Goal: Information Seeking & Learning: Learn about a topic

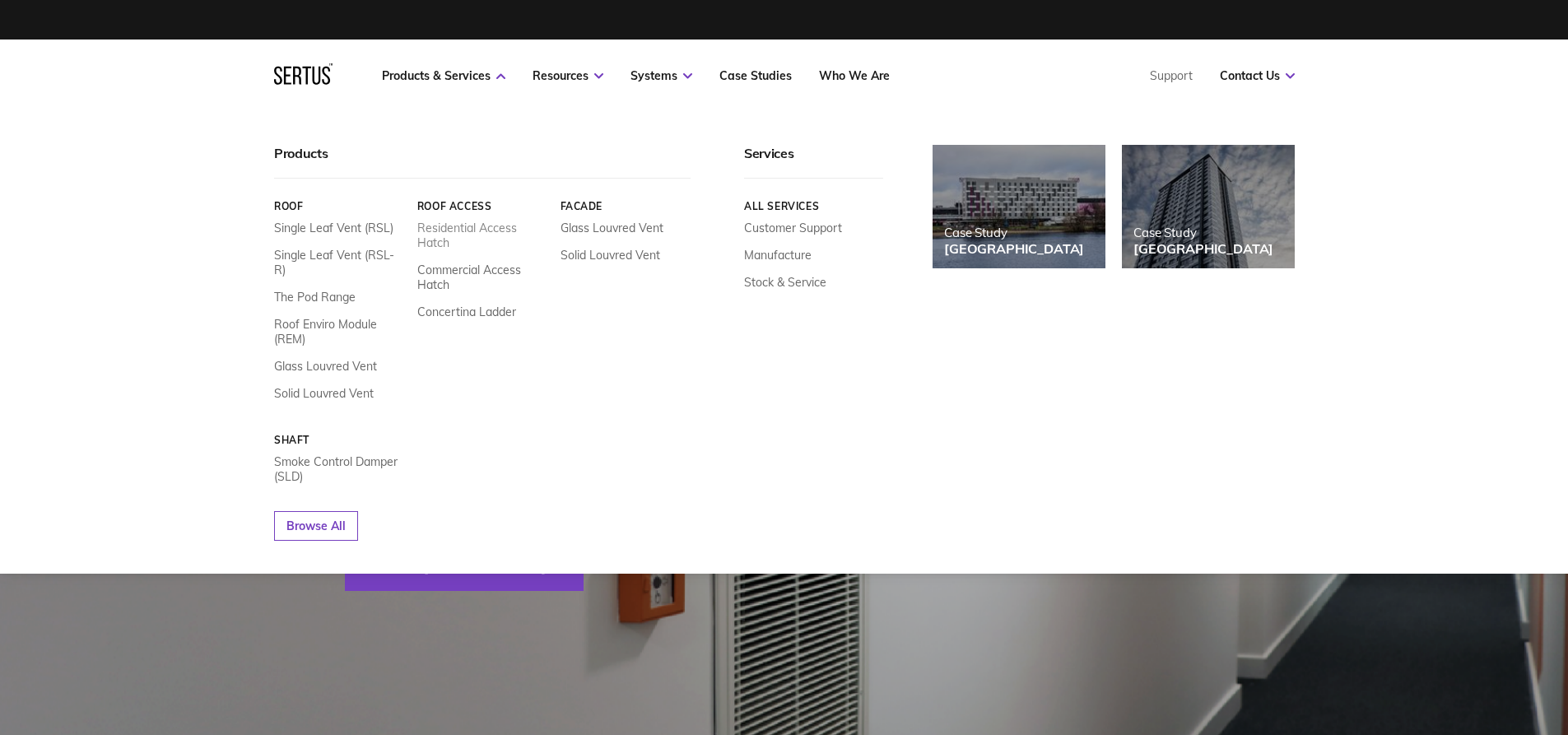
click at [480, 230] on link "Residential Access Hatch" at bounding box center [482, 235] width 131 height 30
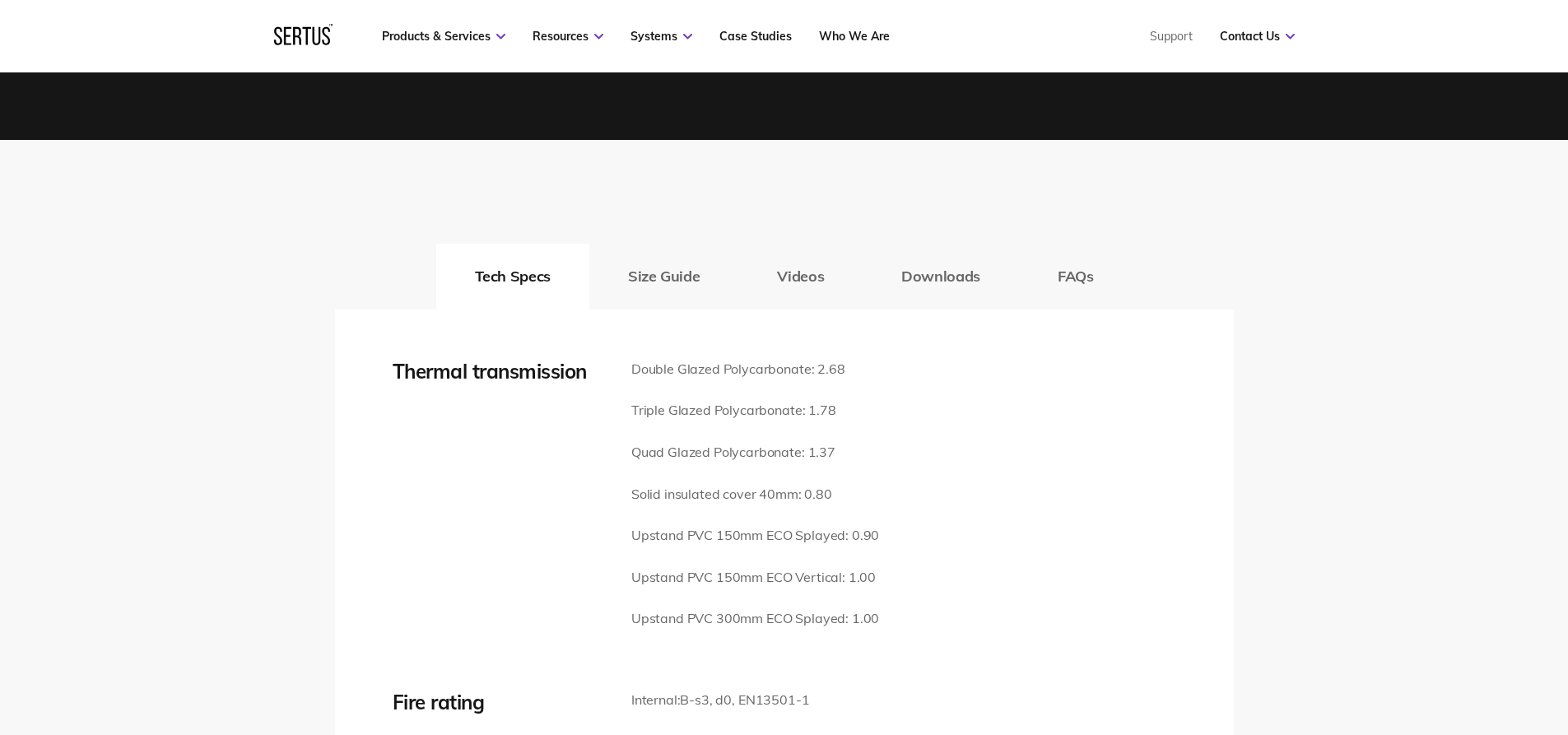
scroll to position [2305, 0]
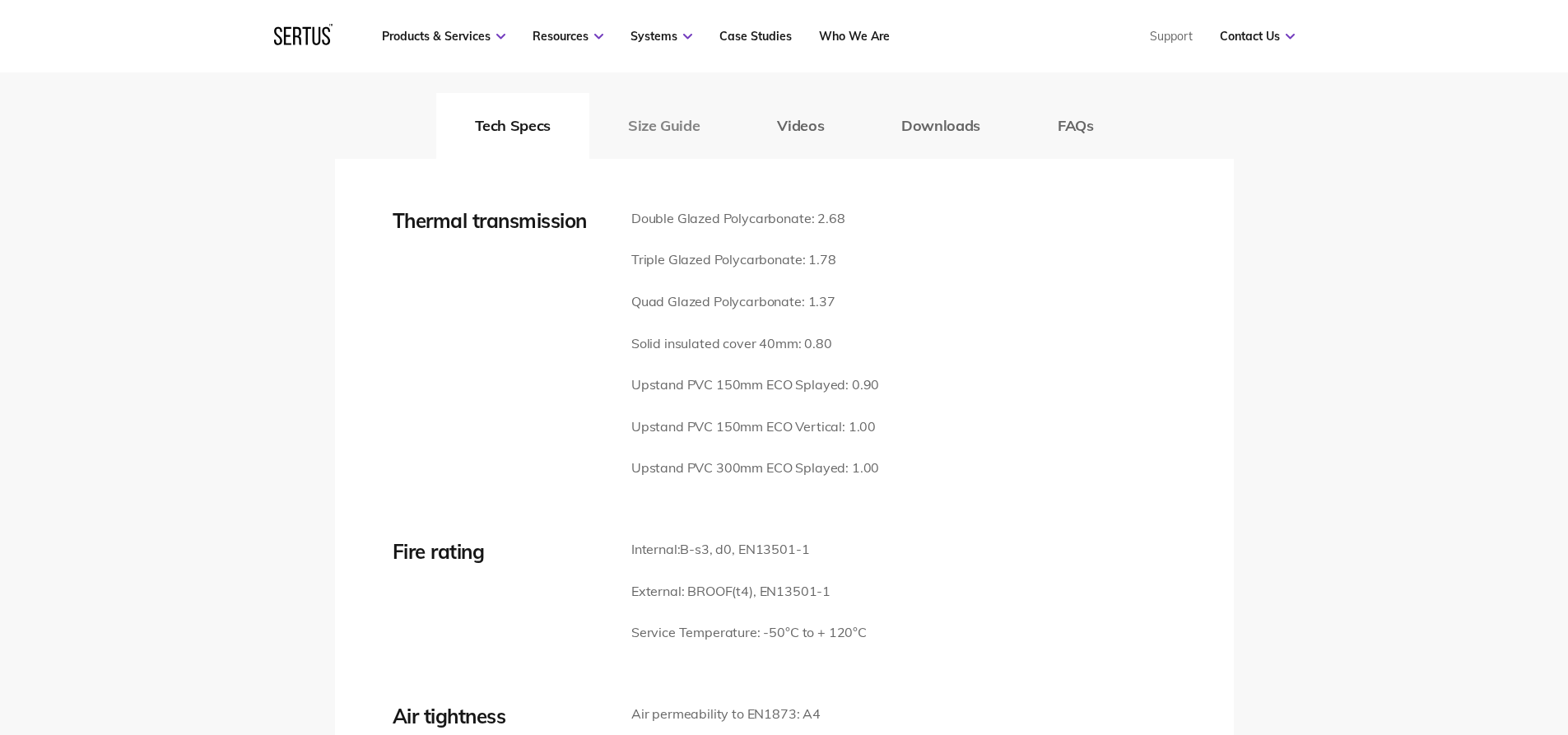
click at [668, 114] on button "Size Guide" at bounding box center [663, 126] width 149 height 66
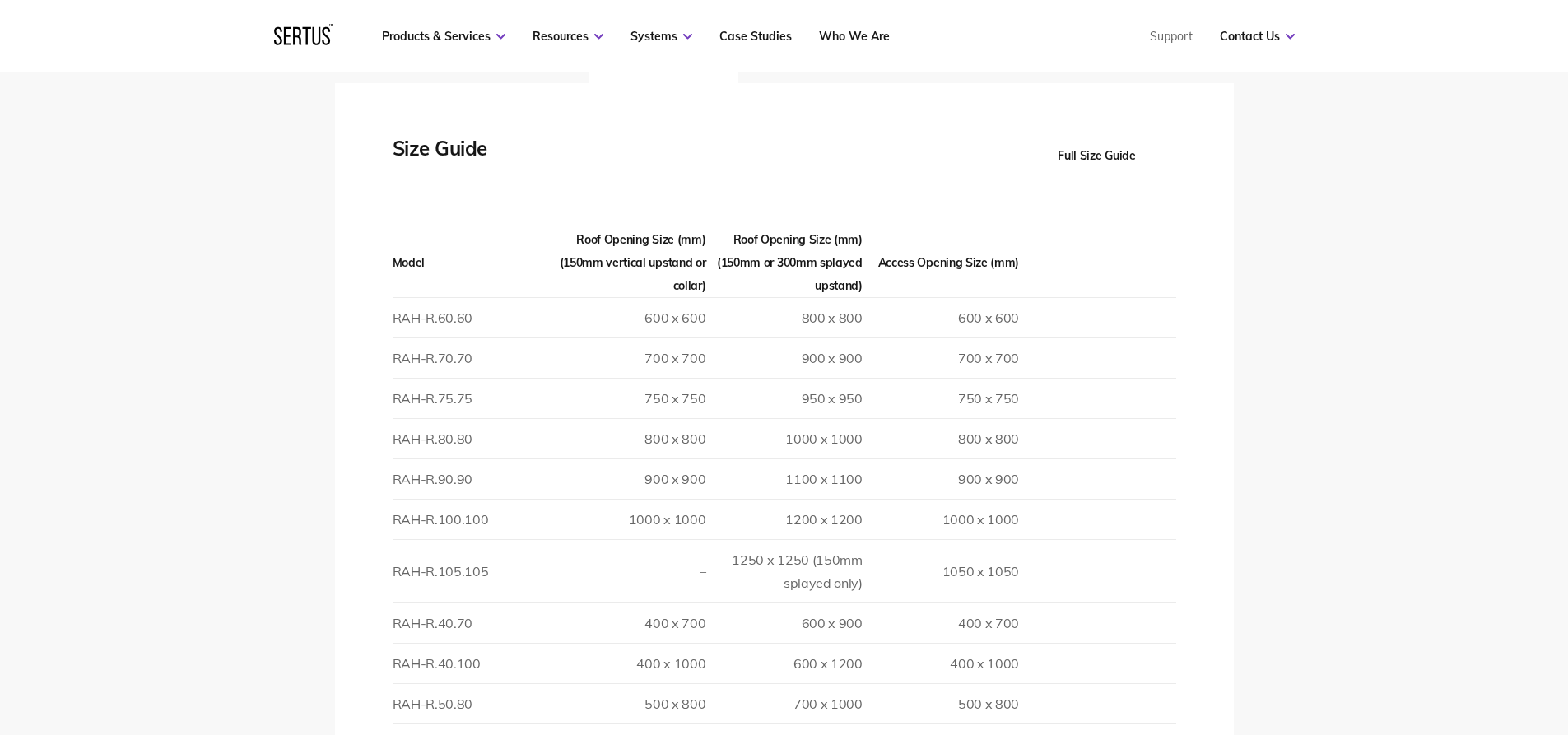
scroll to position [2057, 0]
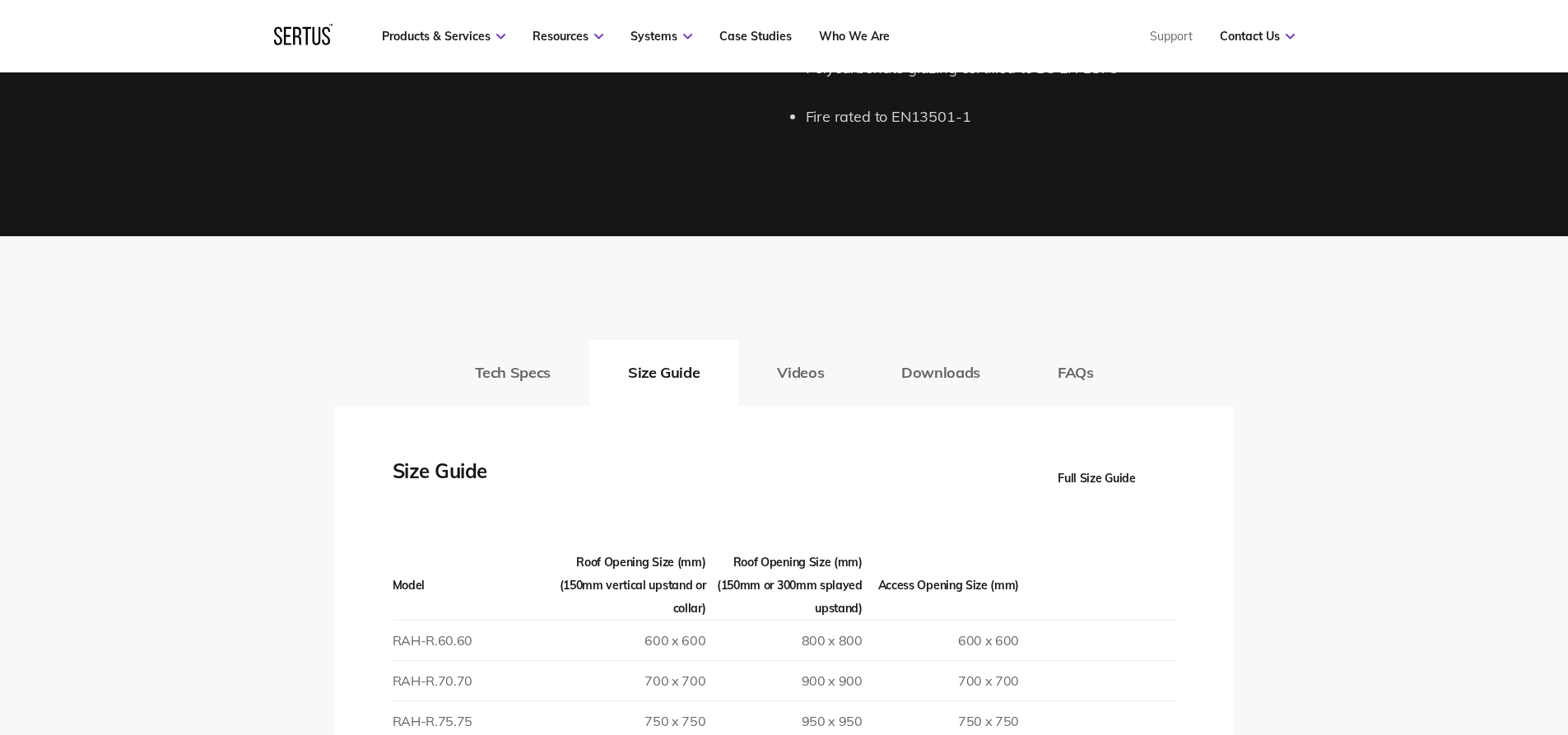
click at [1093, 455] on button "Full Size Guide" at bounding box center [1096, 478] width 158 height 46
click at [1092, 458] on button "Full Size Guide" at bounding box center [1096, 478] width 158 height 46
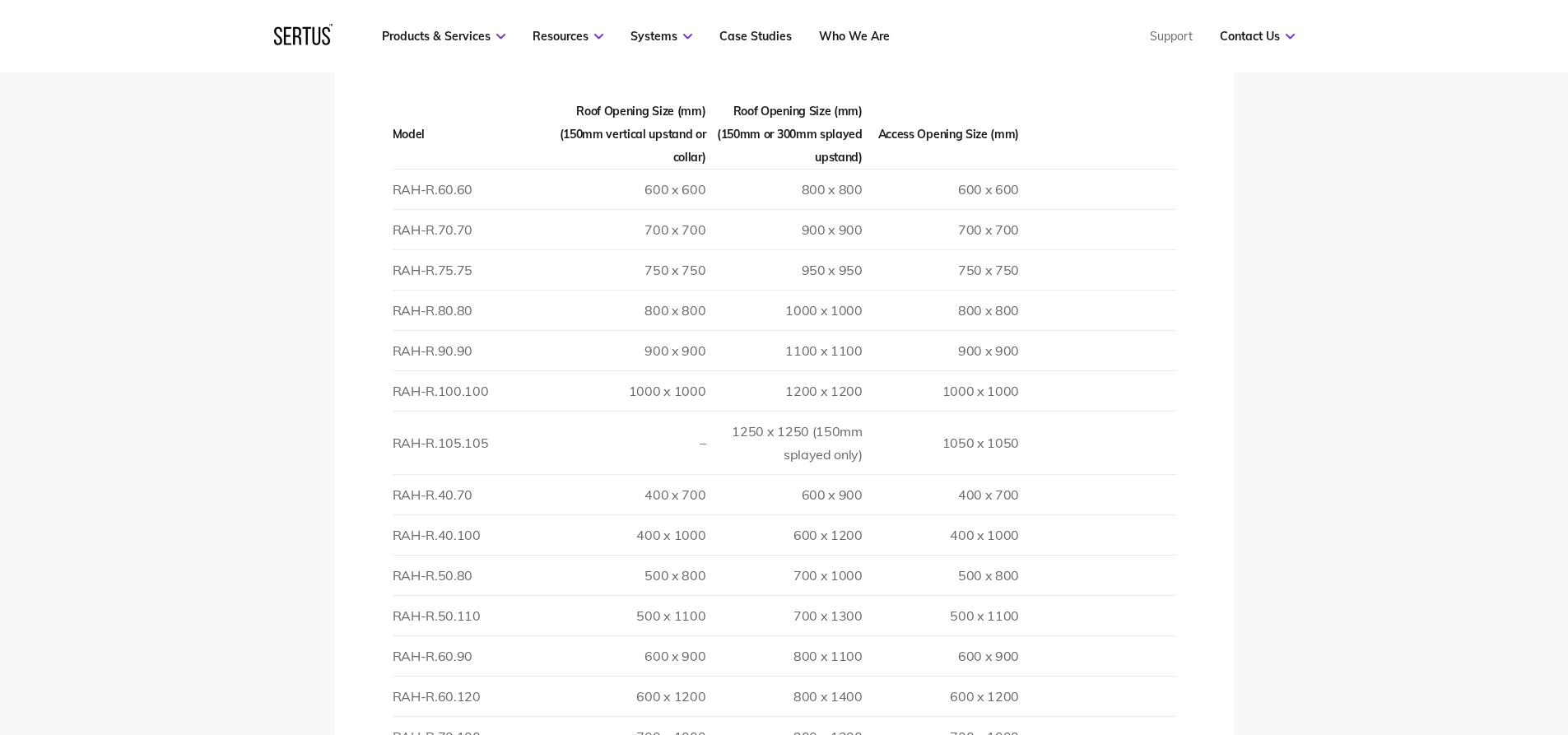
scroll to position [2222, 0]
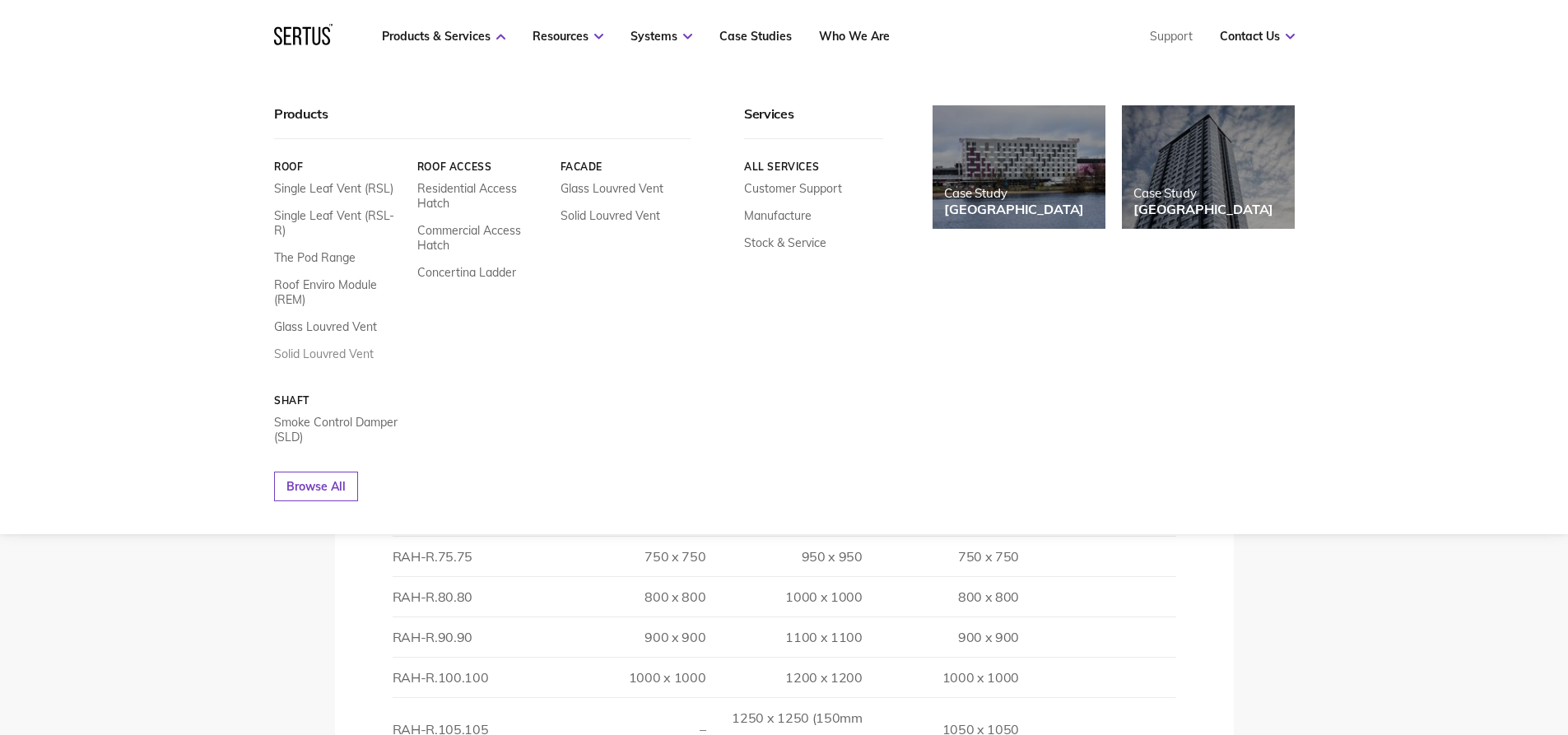
click at [358, 347] on link "Solid Louvred Vent" at bounding box center [324, 354] width 100 height 14
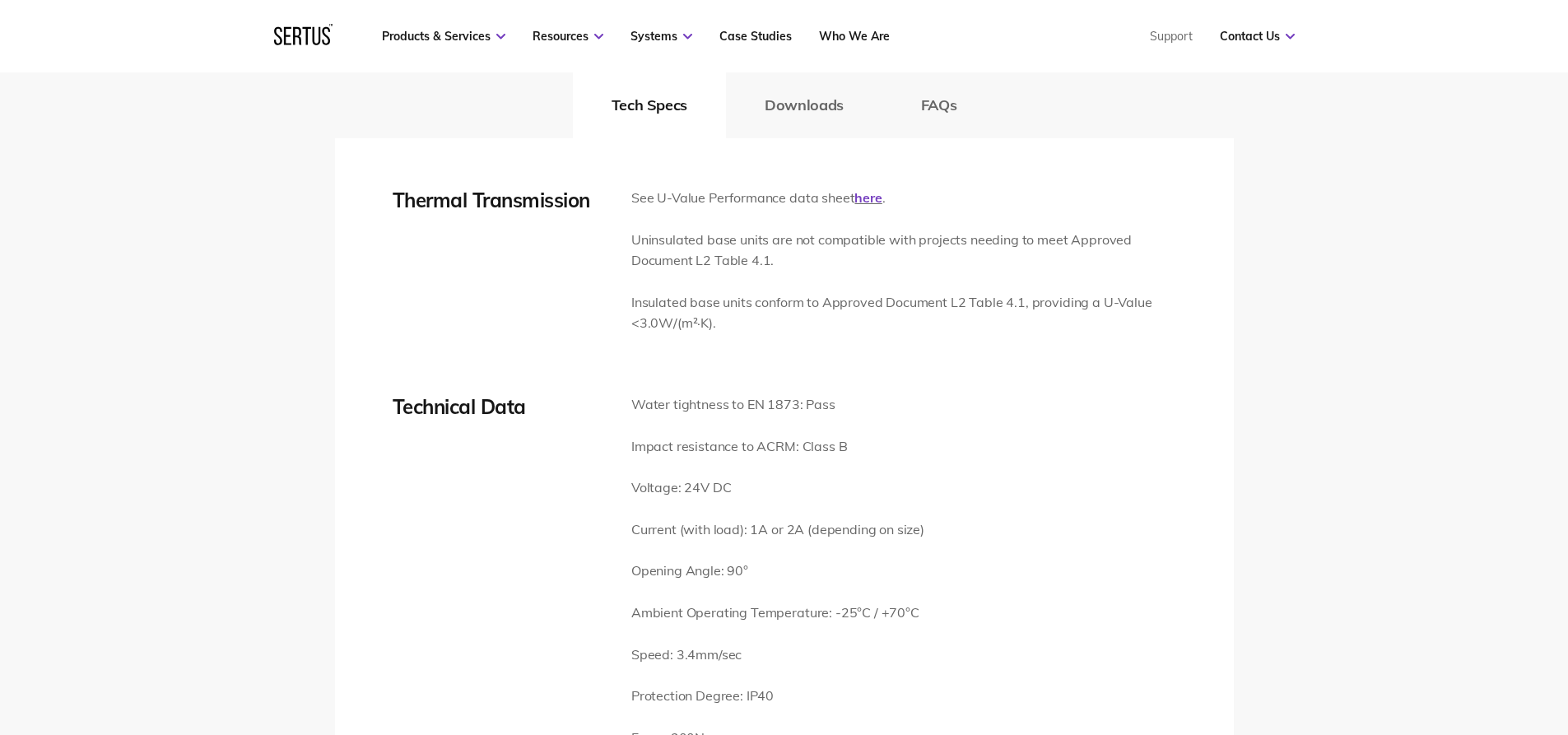
scroll to position [2305, 0]
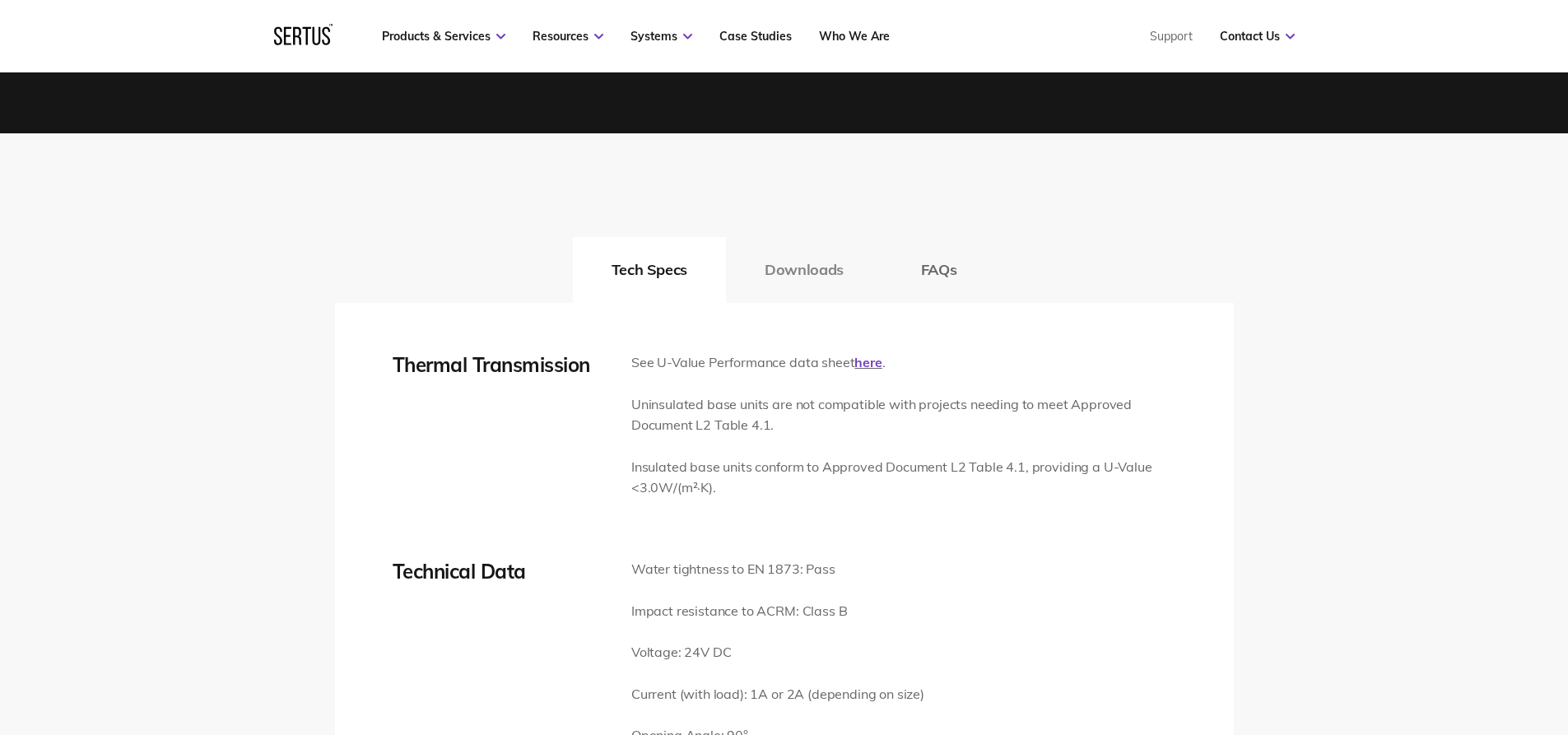
click at [791, 277] on button "Downloads" at bounding box center [804, 269] width 156 height 66
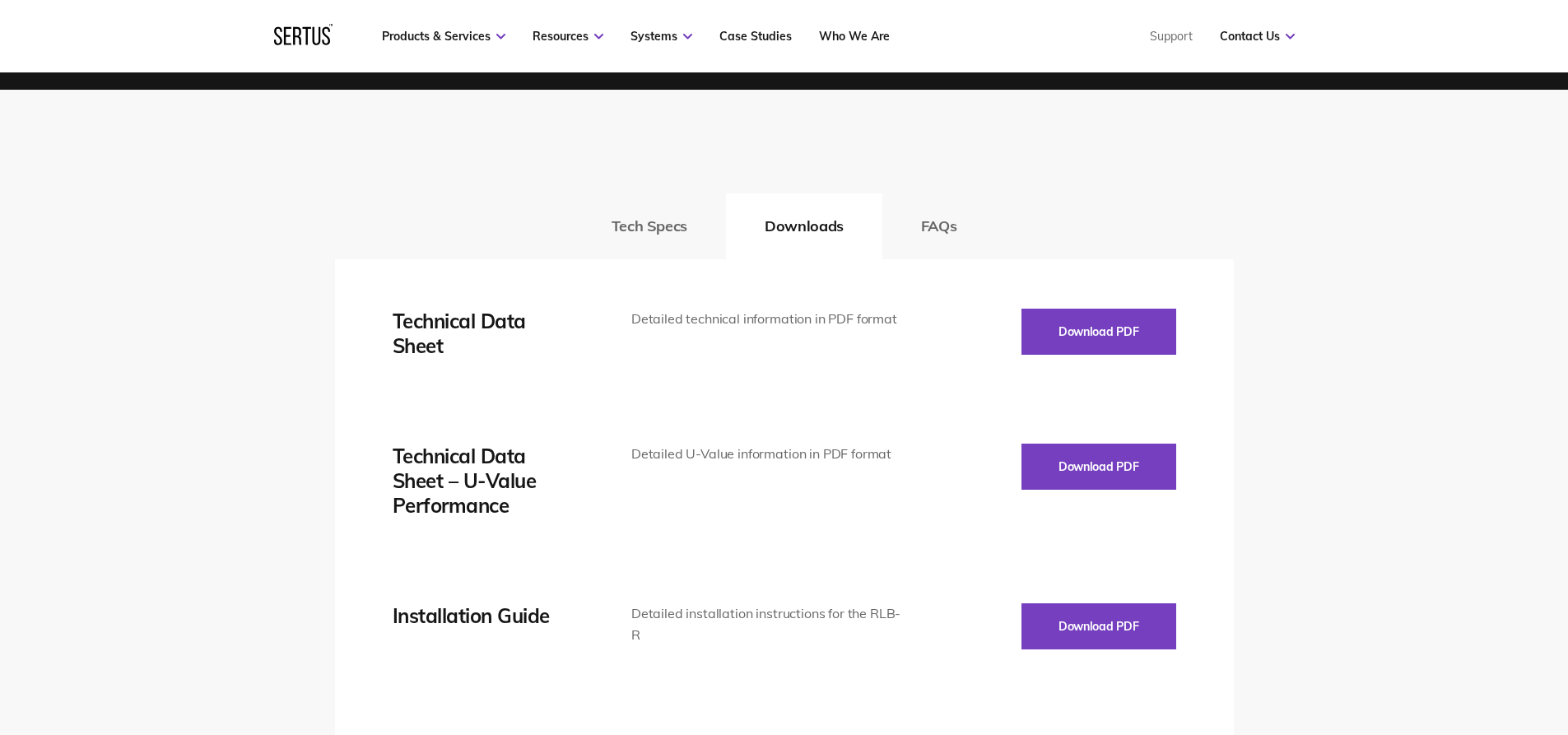
scroll to position [2387, 0]
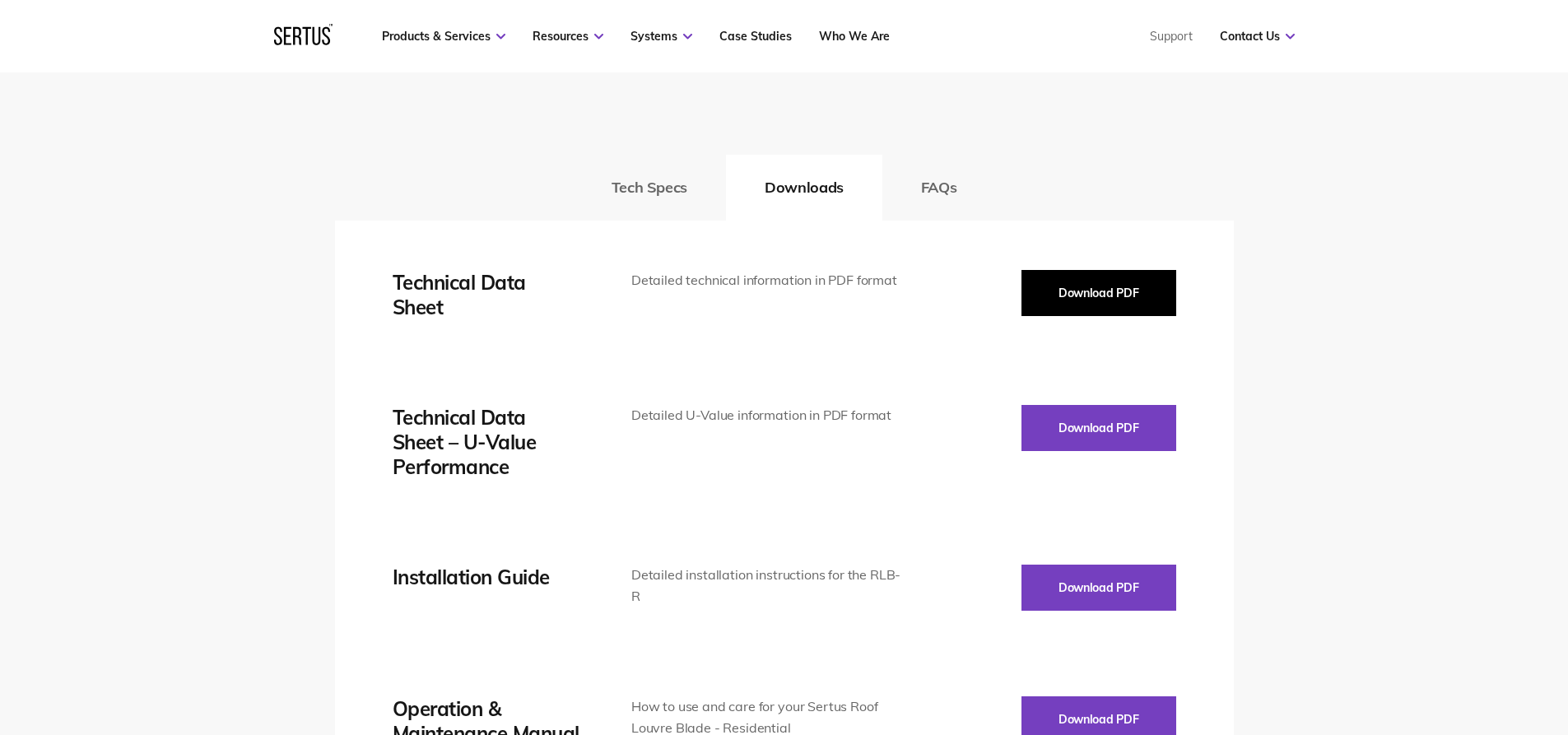
click at [1101, 295] on button "Download PDF" at bounding box center [1098, 293] width 154 height 46
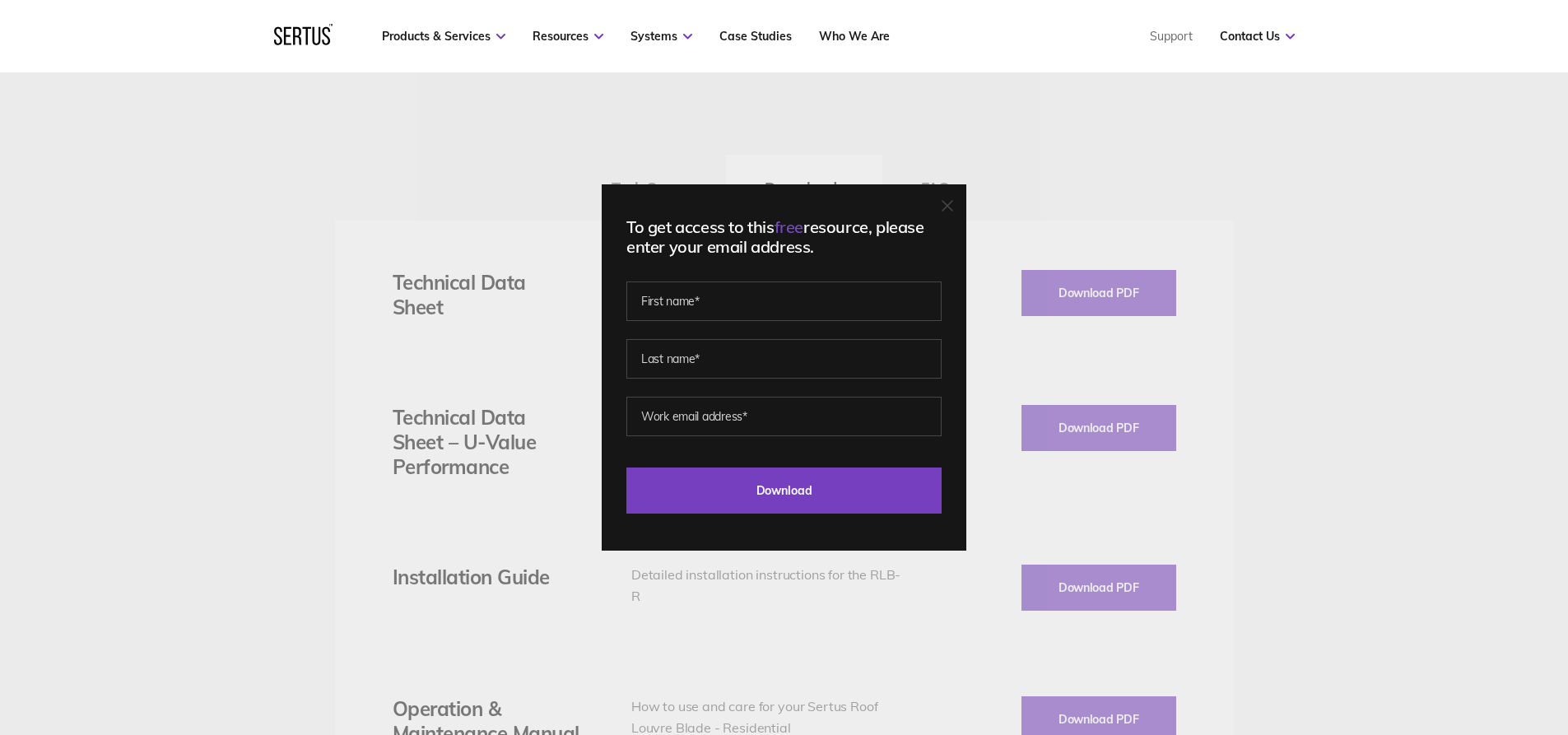
click at [1080, 152] on div "To get access to this free resource, please enter your email address. Last Down…" at bounding box center [784, 367] width 1568 height 735
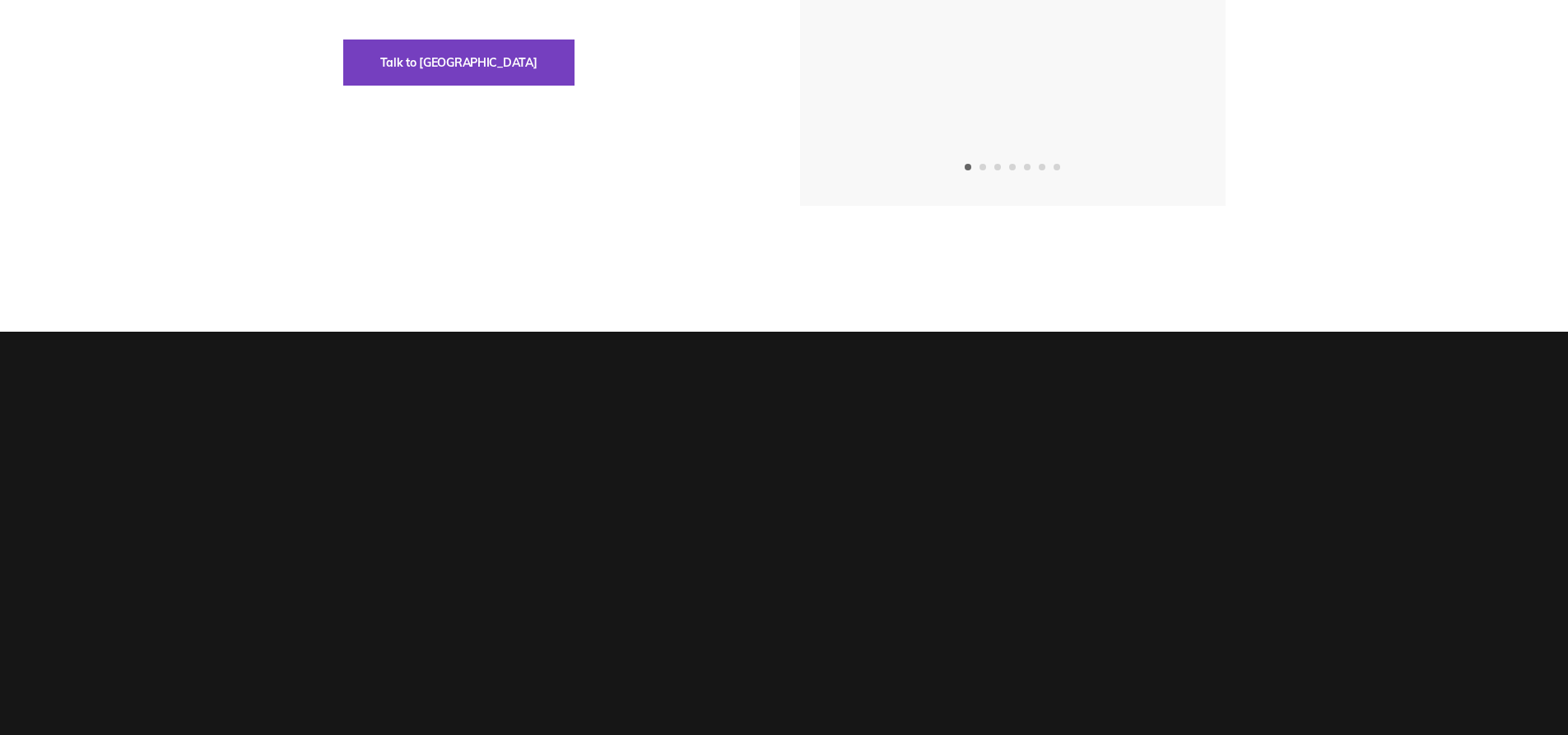
scroll to position [0, 0]
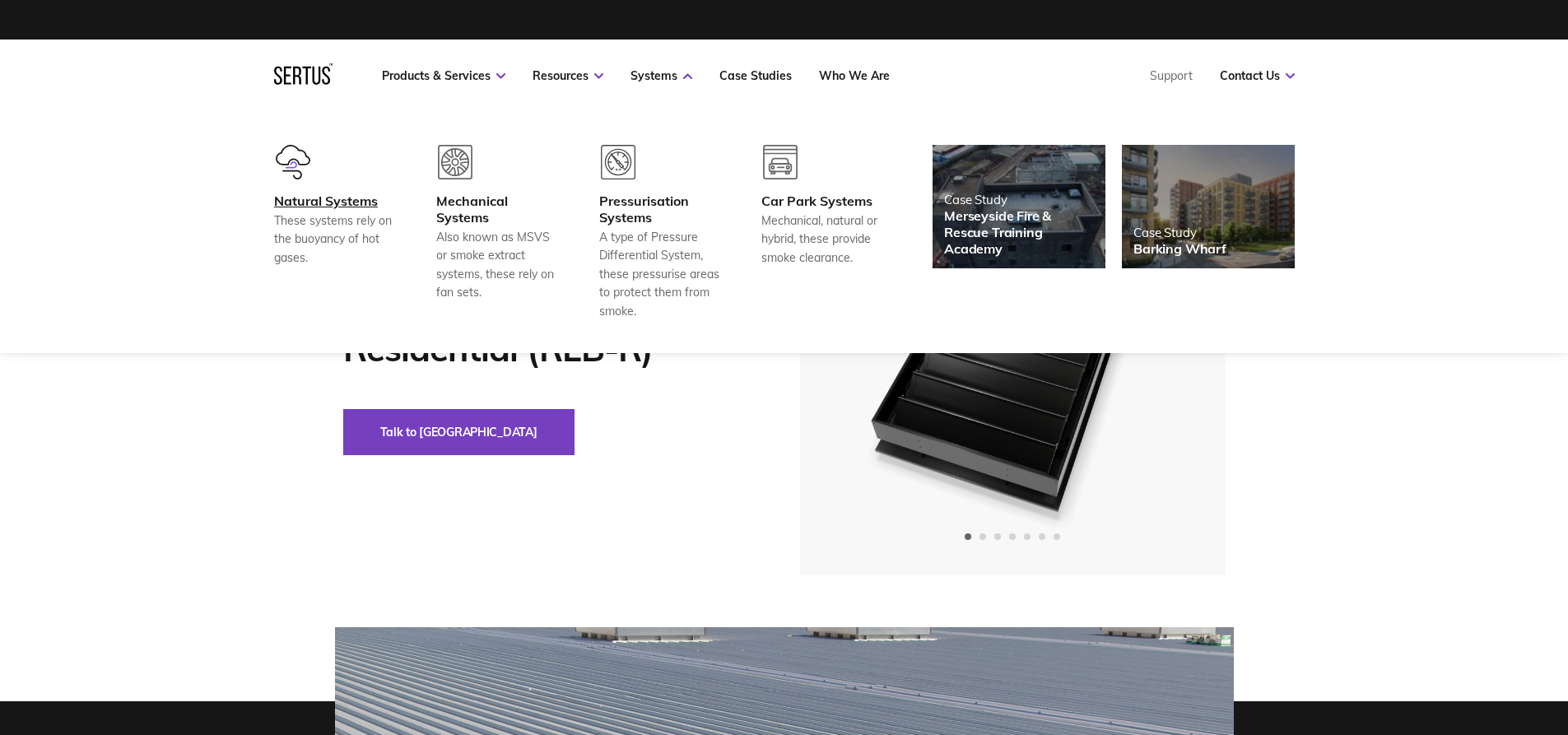
click at [352, 210] on div "Natural Systems These systems rely on the buoyancy of hot gases." at bounding box center [334, 229] width 122 height 74
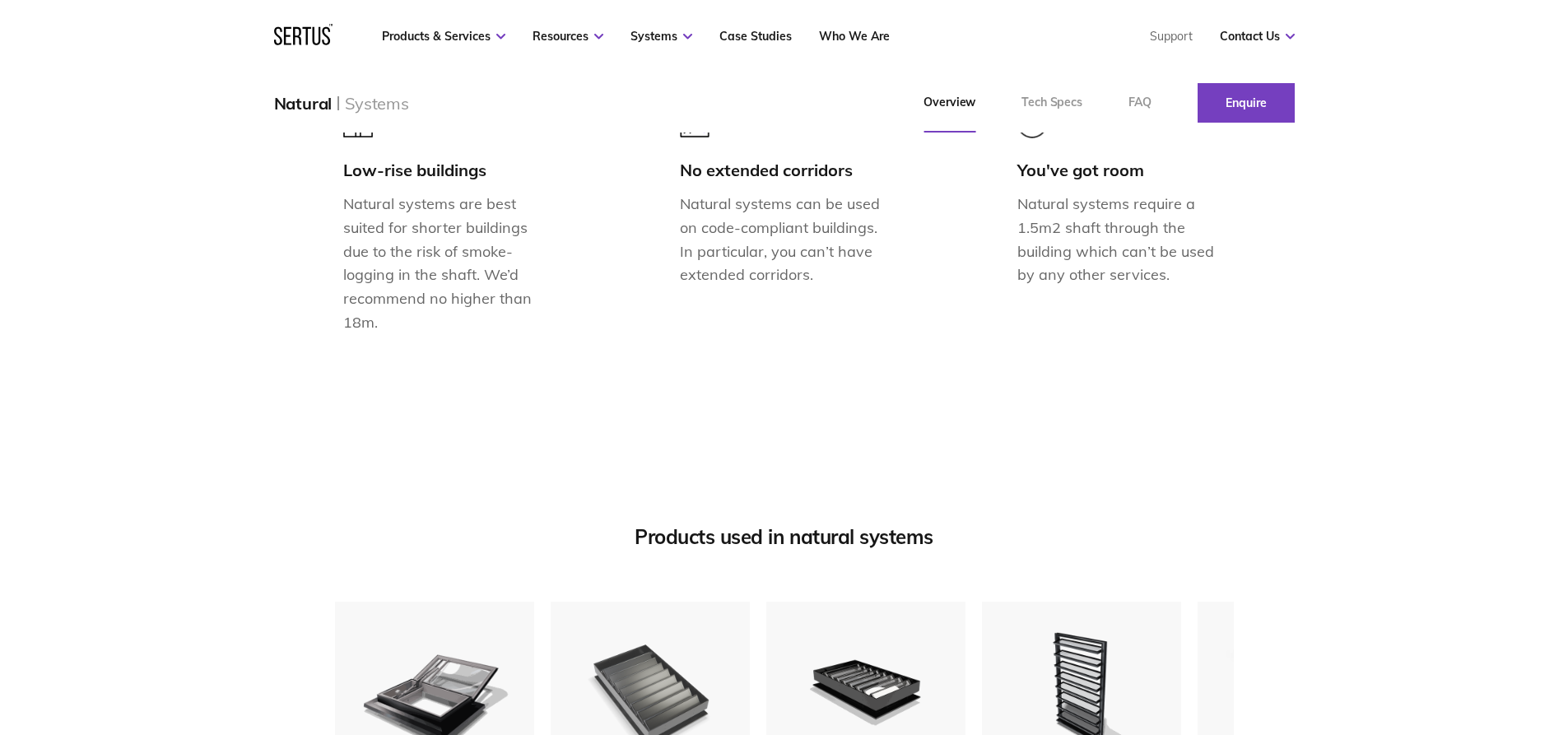
scroll to position [2057, 0]
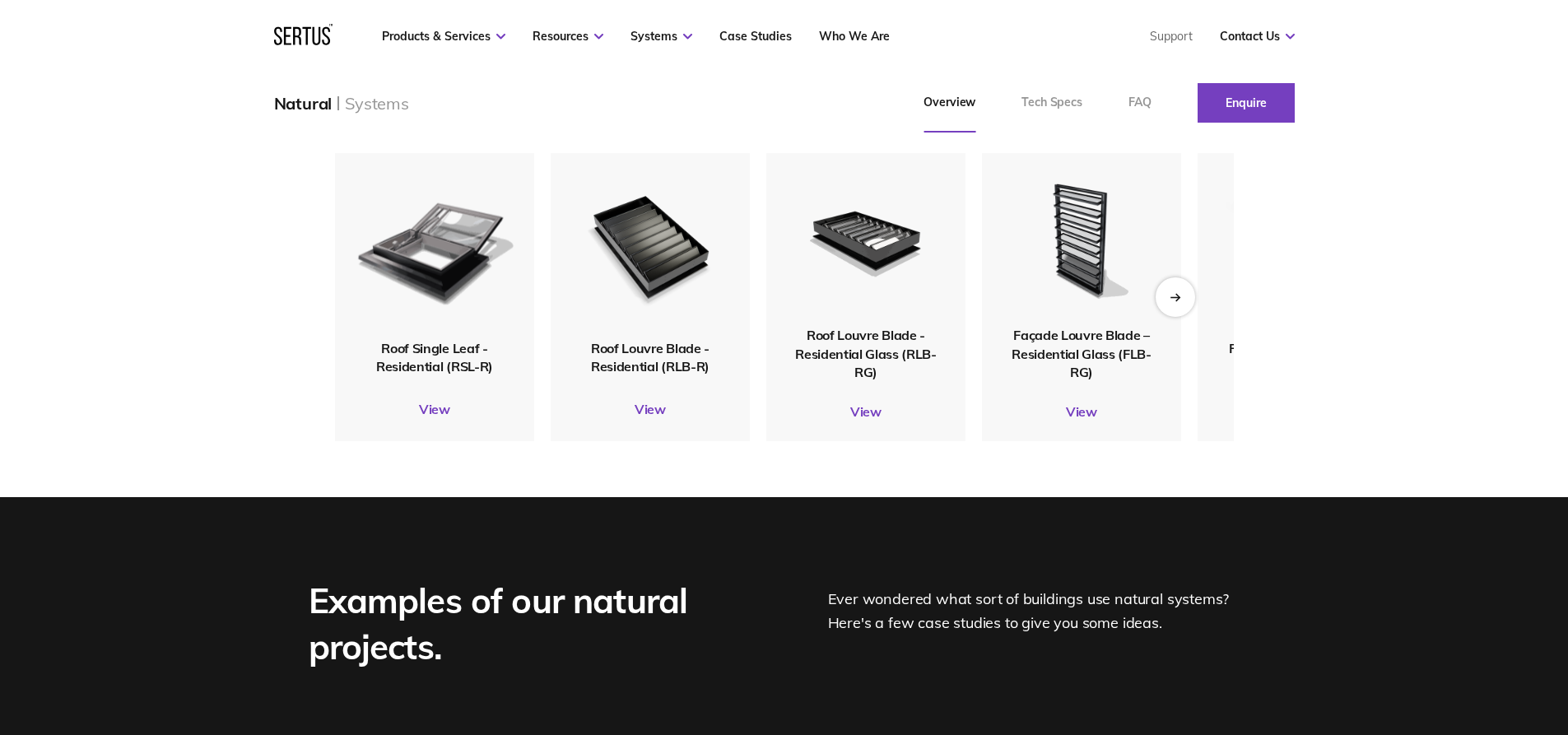
click at [448, 374] on span "Roof Single Leaf - Residential (RSL-R)" at bounding box center [435, 356] width 117 height 34
click at [434, 340] on img at bounding box center [433, 245] width 160 height 190
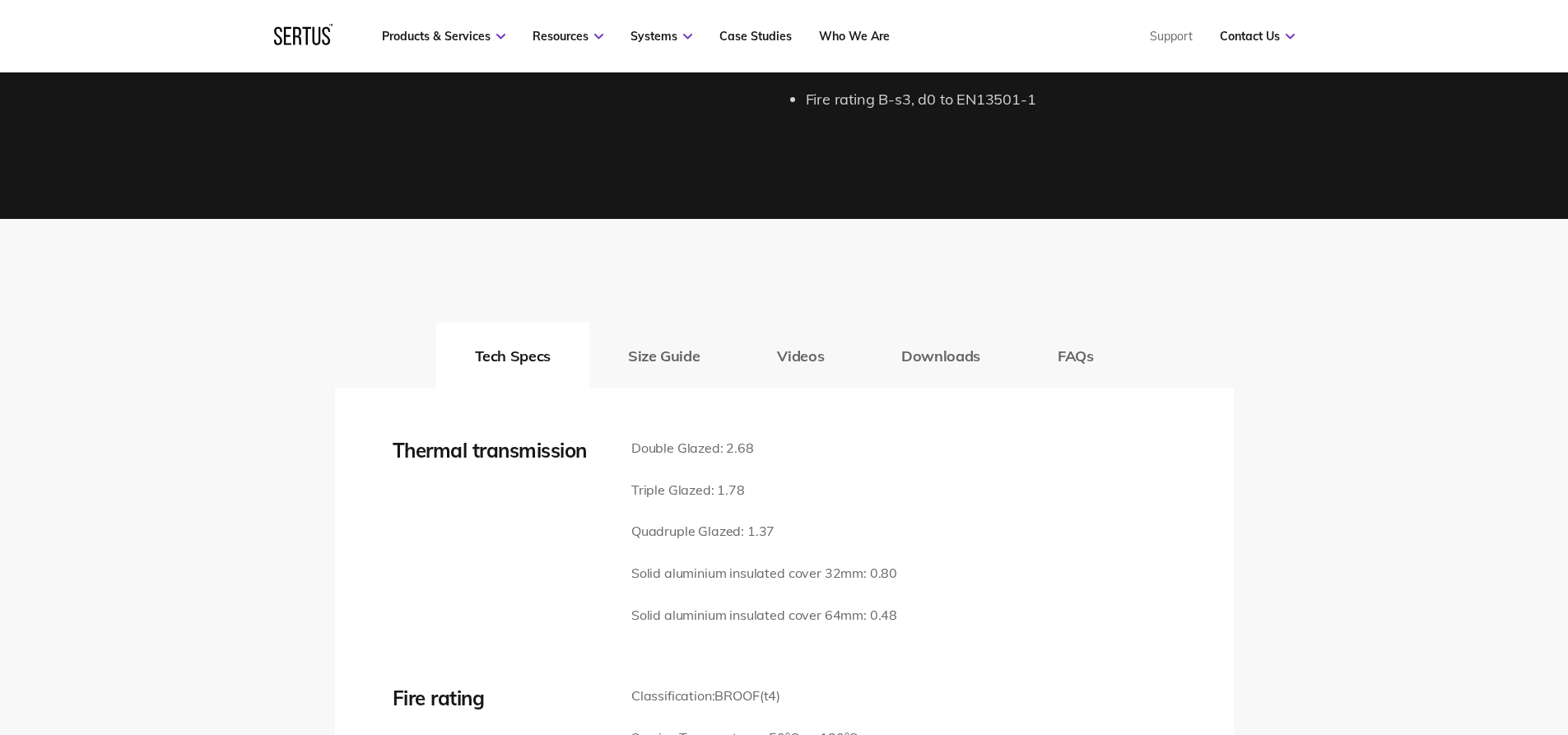
scroll to position [2179, 0]
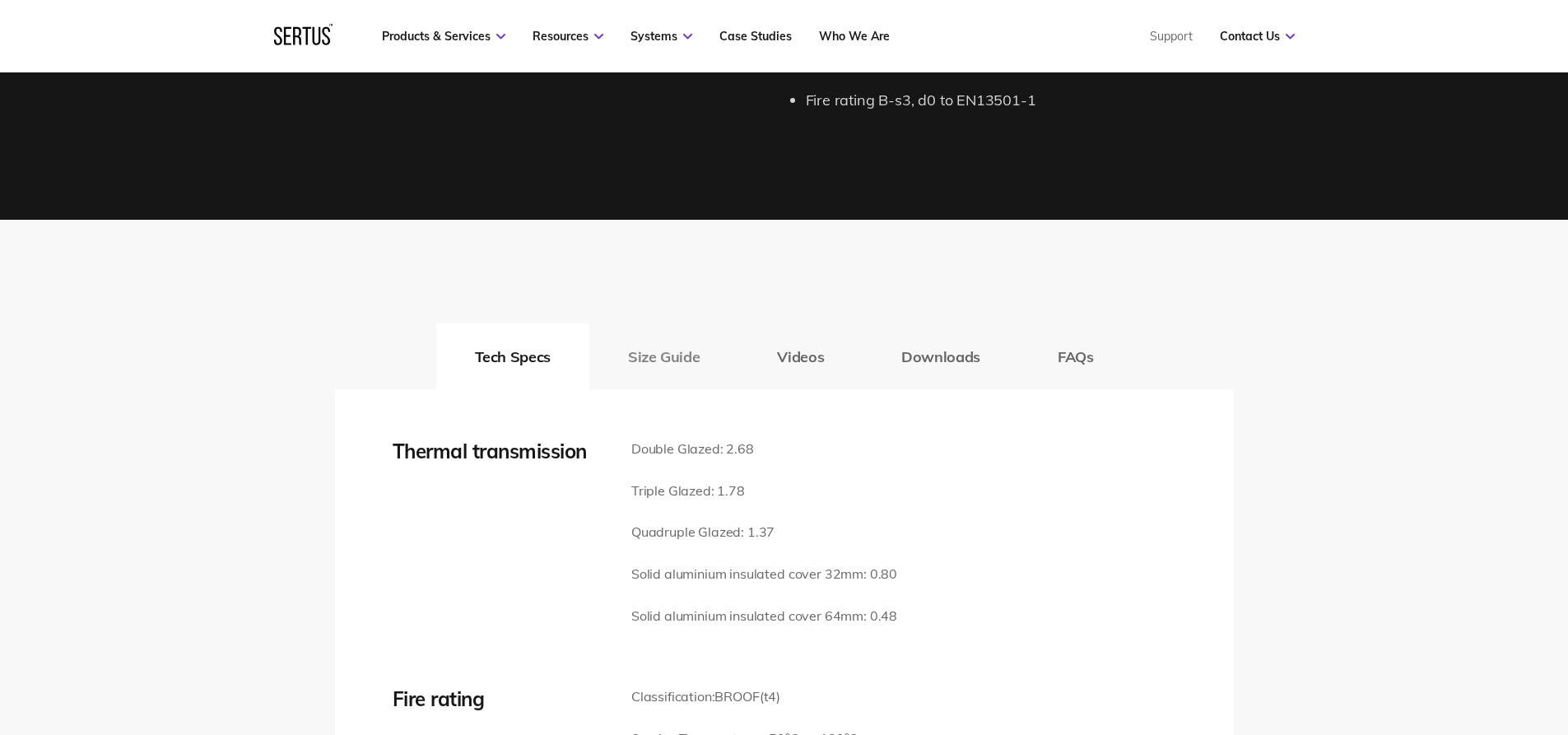
click at [687, 363] on button "Size Guide" at bounding box center [663, 356] width 149 height 66
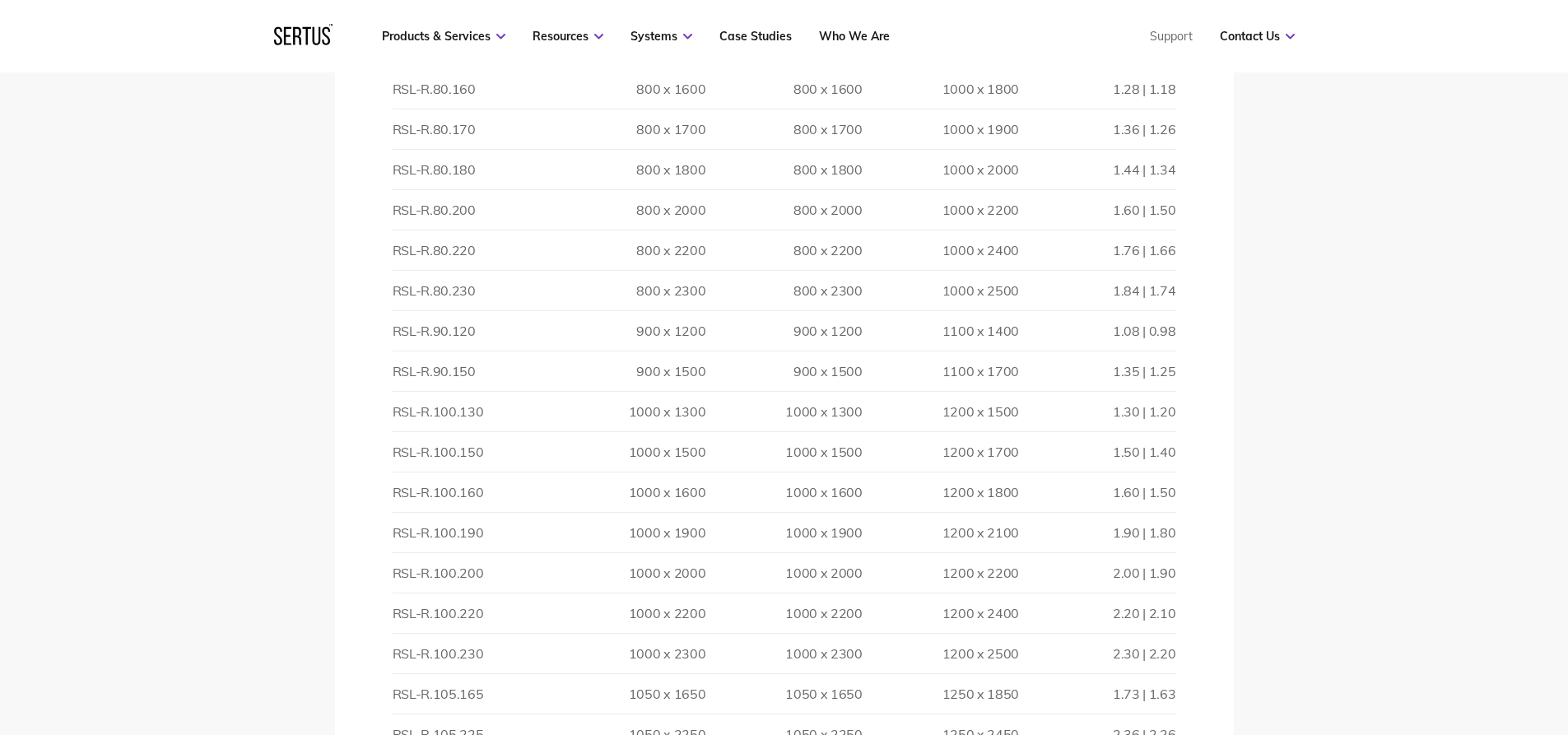
scroll to position [3661, 0]
drag, startPoint x: 703, startPoint y: 455, endPoint x: 629, endPoint y: 452, distance: 74.1
click at [629, 452] on td "1000 x 1500" at bounding box center [627, 450] width 156 height 40
click at [718, 452] on td "1000 x 1500" at bounding box center [783, 450] width 156 height 40
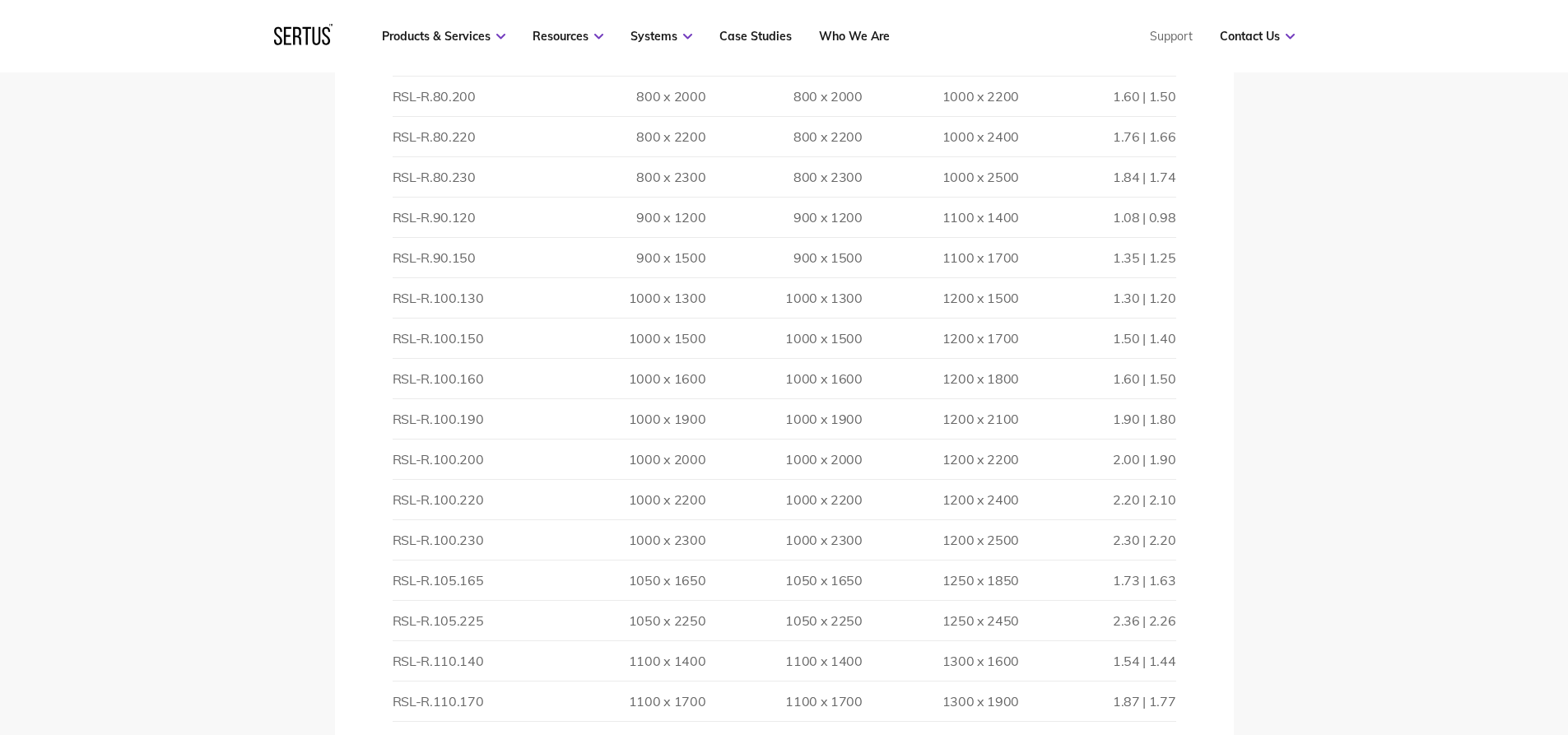
scroll to position [3743, 0]
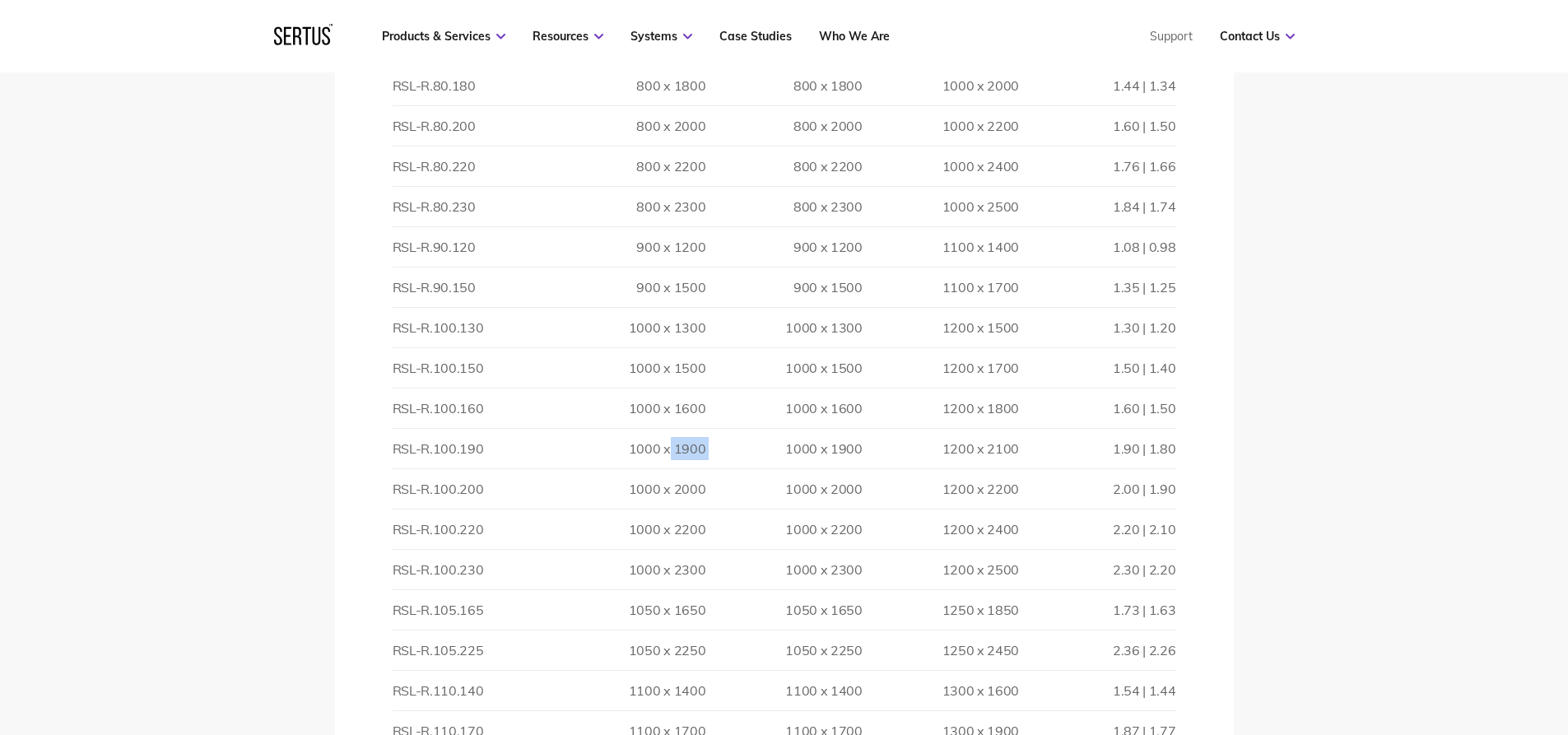
drag, startPoint x: 706, startPoint y: 447, endPoint x: 659, endPoint y: 447, distance: 47.0
click at [668, 448] on tr "RSL-R.100.190 1000 x 1900 1000 x 1900 1200 x 2100 1.90 | 1.80" at bounding box center [785, 448] width 784 height 40
